Goal: Transaction & Acquisition: Purchase product/service

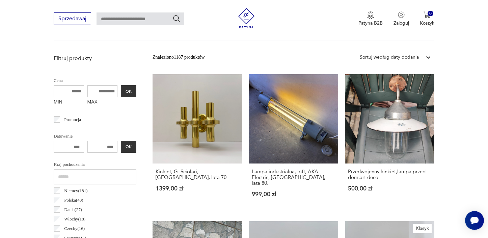
click at [402, 57] on div "Sortuj według daty dodania" at bounding box center [389, 57] width 59 height 7
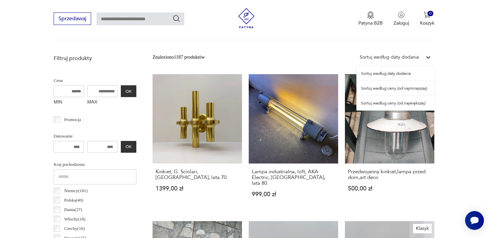
click at [378, 86] on div "Sortuj według ceny (od najmniejszej)" at bounding box center [395, 88] width 78 height 15
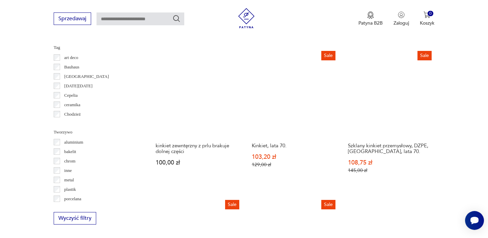
scroll to position [640, 0]
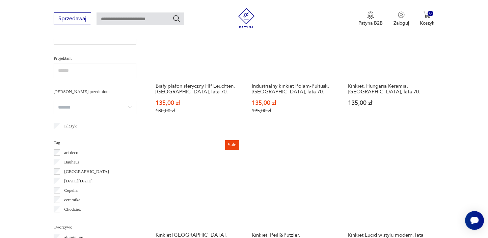
scroll to position [614, 0]
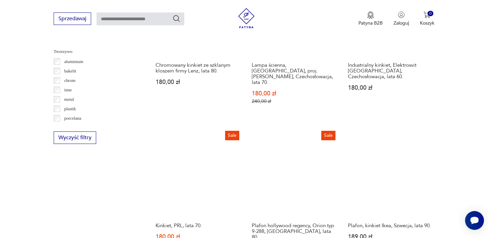
scroll to position [625, 0]
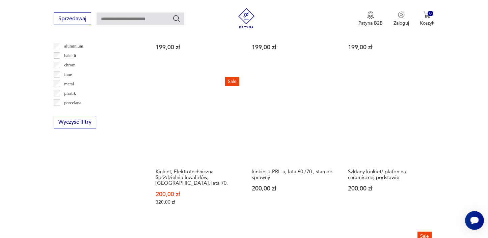
scroll to position [640, 0]
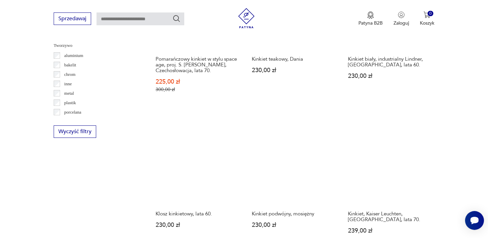
scroll to position [643, 0]
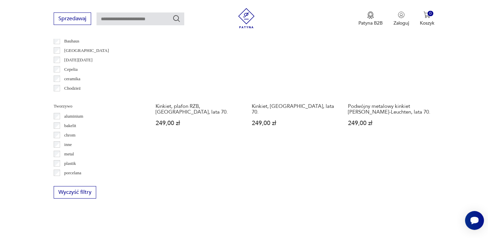
scroll to position [586, 0]
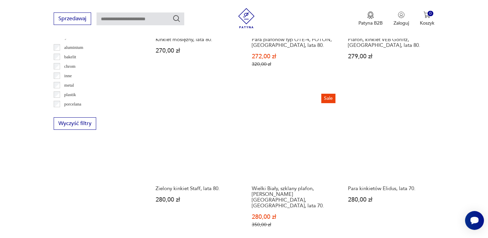
scroll to position [641, 0]
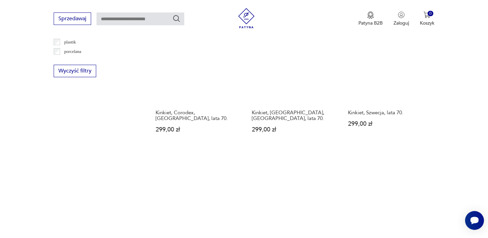
scroll to position [663, 0]
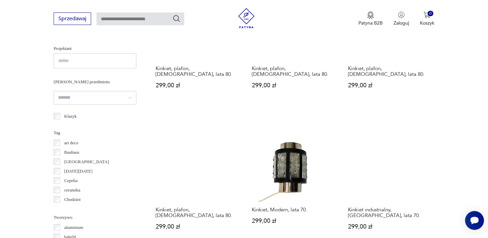
scroll to position [579, 0]
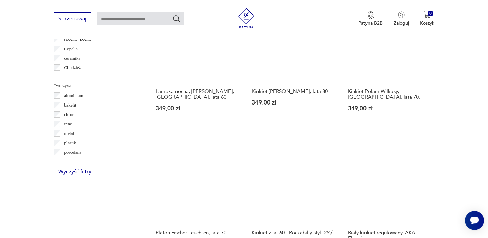
scroll to position [615, 0]
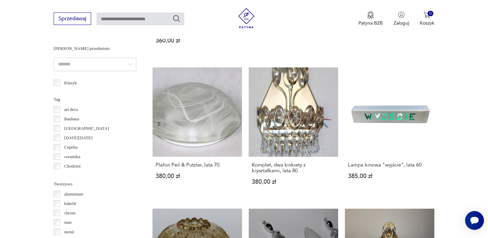
scroll to position [624, 0]
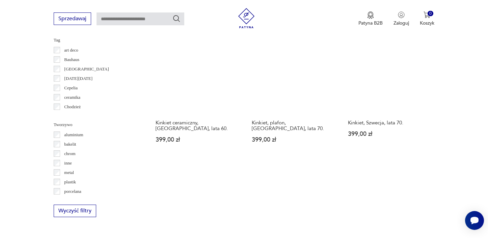
scroll to position [590, 0]
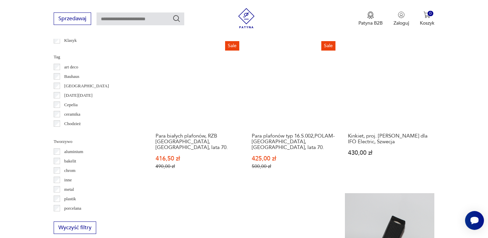
scroll to position [663, 0]
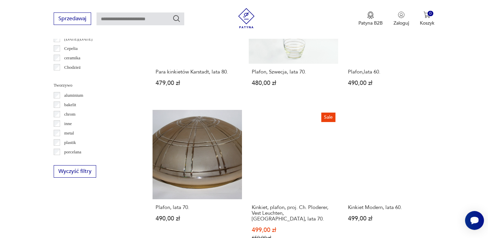
scroll to position [620, 0]
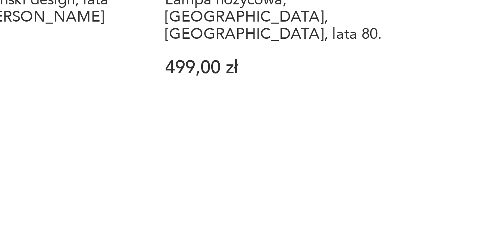
scroll to position [568, 0]
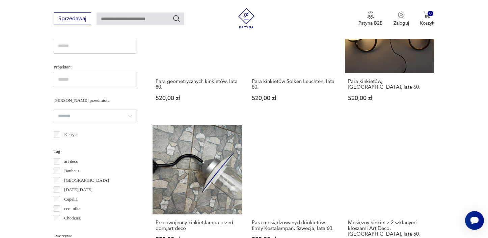
scroll to position [625, 0]
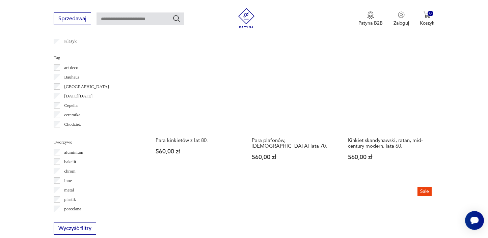
scroll to position [602, 0]
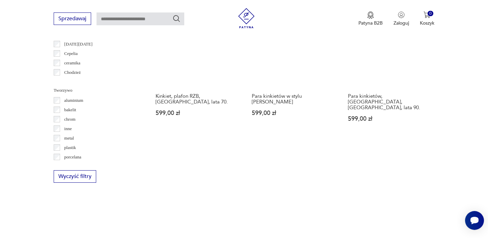
scroll to position [575, 0]
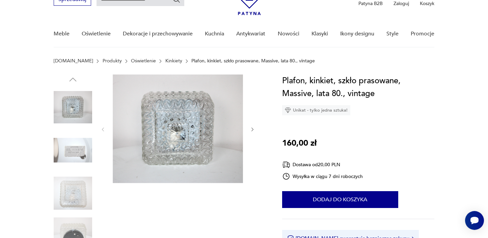
scroll to position [37, 0]
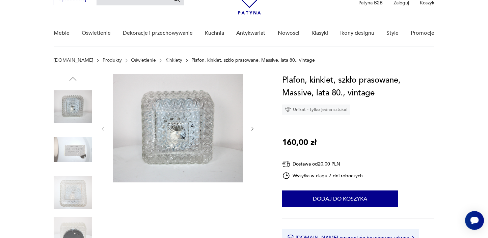
click at [254, 128] on icon "button" at bounding box center [253, 129] width 6 height 6
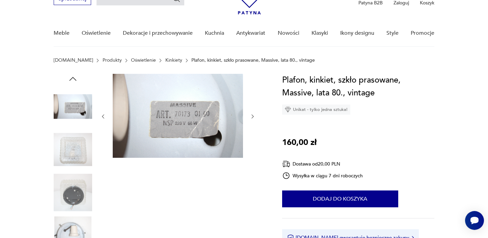
click at [253, 115] on icon "button" at bounding box center [253, 117] width 6 height 6
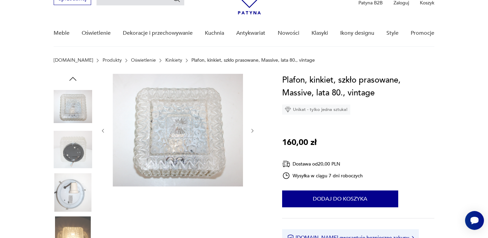
click at [253, 115] on div at bounding box center [177, 131] width 155 height 114
click at [253, 131] on icon "button" at bounding box center [253, 131] width 6 height 6
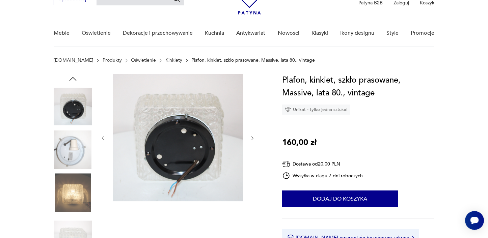
click at [253, 131] on div at bounding box center [177, 138] width 155 height 129
click at [252, 136] on icon "button" at bounding box center [253, 139] width 6 height 6
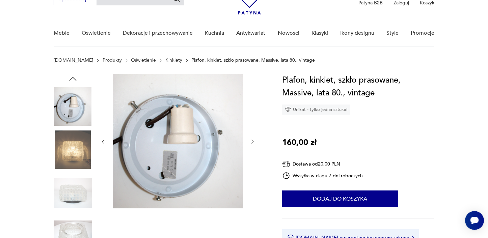
click at [254, 140] on icon "button" at bounding box center [253, 142] width 6 height 6
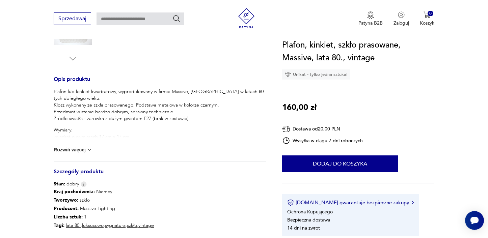
scroll to position [257, 0]
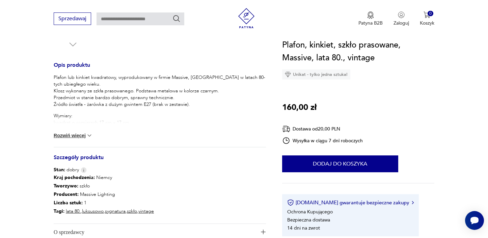
click at [75, 137] on button "Rozwiń więcej" at bounding box center [73, 135] width 39 height 7
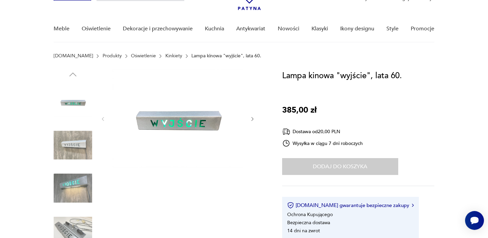
scroll to position [42, 0]
click at [68, 148] on img at bounding box center [73, 144] width 38 height 38
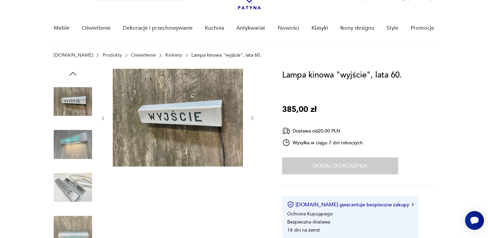
click at [68, 145] on img at bounding box center [73, 144] width 38 height 38
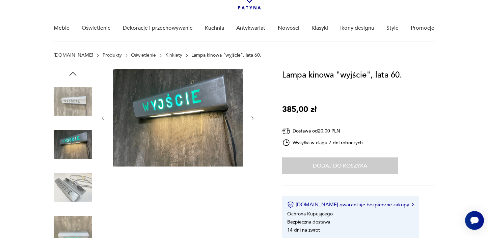
click at [160, 115] on img at bounding box center [178, 118] width 130 height 98
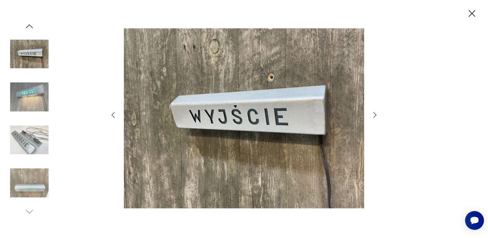
click at [233, 113] on img at bounding box center [244, 118] width 240 height 191
click at [377, 117] on icon "button" at bounding box center [375, 115] width 8 height 8
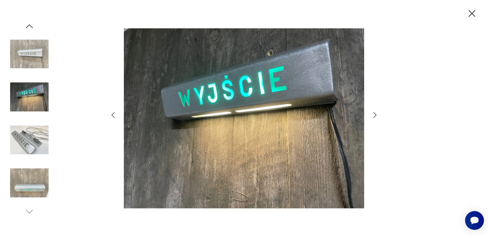
click at [377, 117] on icon "button" at bounding box center [375, 115] width 8 height 8
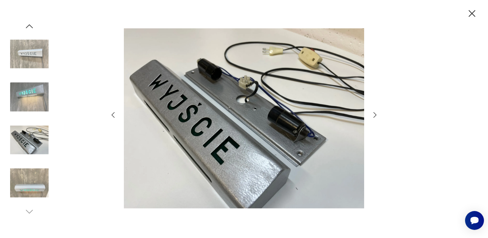
click at [377, 118] on icon "button" at bounding box center [375, 115] width 8 height 8
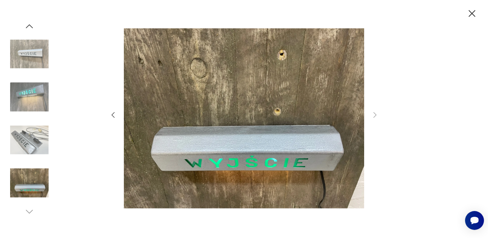
click at [114, 118] on icon "button" at bounding box center [113, 115] width 8 height 8
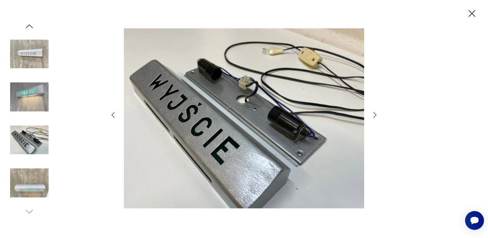
click at [114, 118] on icon "button" at bounding box center [113, 115] width 8 height 8
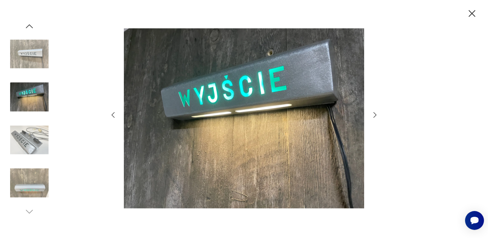
click at [114, 118] on icon "button" at bounding box center [113, 115] width 8 height 8
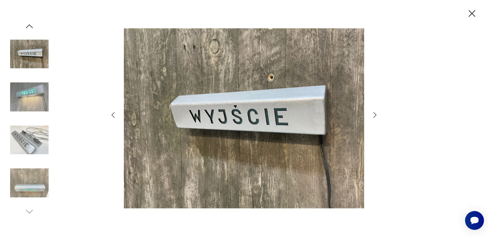
click at [473, 12] on icon "button" at bounding box center [471, 13] width 7 height 7
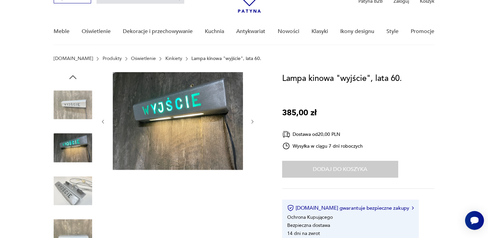
scroll to position [57, 0]
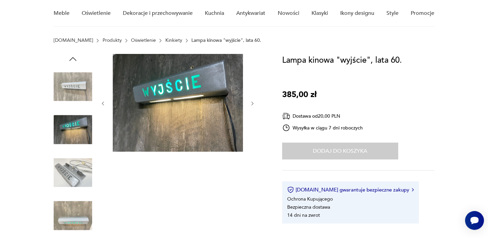
click at [379, 146] on div "Dodaj do koszyka" at bounding box center [340, 151] width 116 height 17
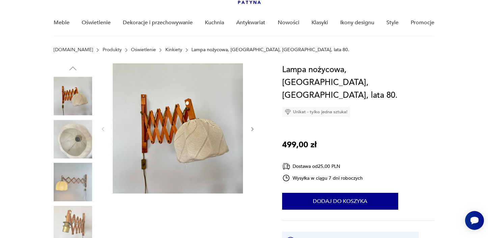
scroll to position [64, 0]
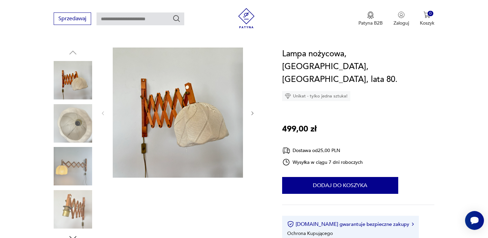
click at [254, 115] on icon "button" at bounding box center [253, 114] width 6 height 6
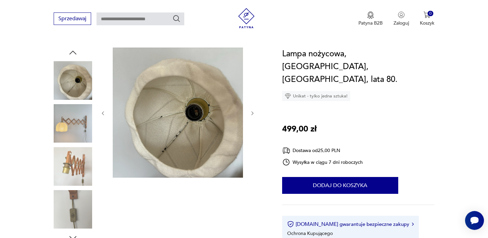
click at [254, 115] on icon "button" at bounding box center [253, 114] width 6 height 6
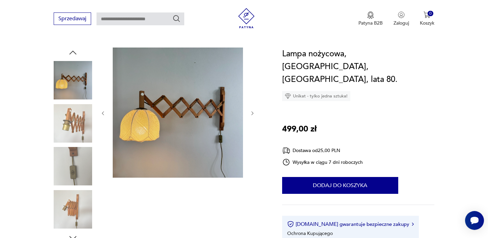
click at [254, 114] on icon "button" at bounding box center [253, 114] width 6 height 6
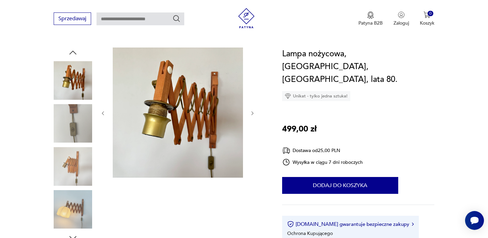
click at [254, 114] on icon "button" at bounding box center [253, 114] width 6 height 6
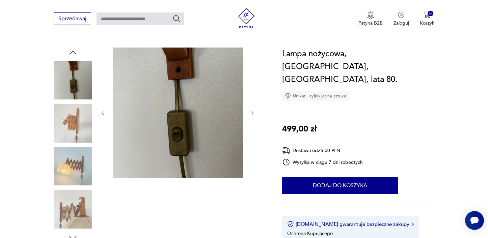
click at [254, 114] on icon "button" at bounding box center [253, 114] width 6 height 6
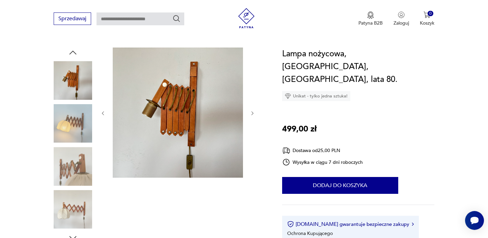
click at [254, 114] on icon "button" at bounding box center [253, 114] width 6 height 6
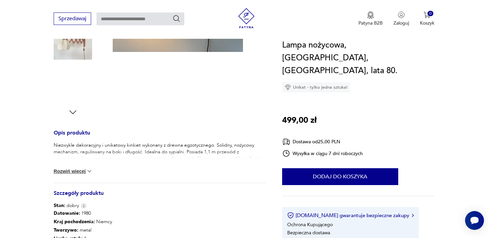
scroll to position [252, 0]
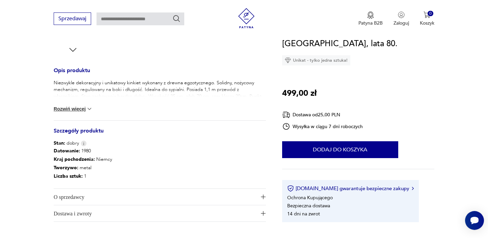
click at [76, 107] on button "Rozwiń więcej" at bounding box center [73, 109] width 39 height 7
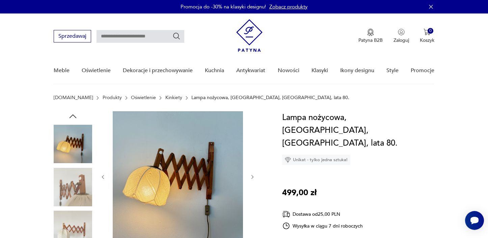
scroll to position [0, 0]
